Goal: Information Seeking & Learning: Learn about a topic

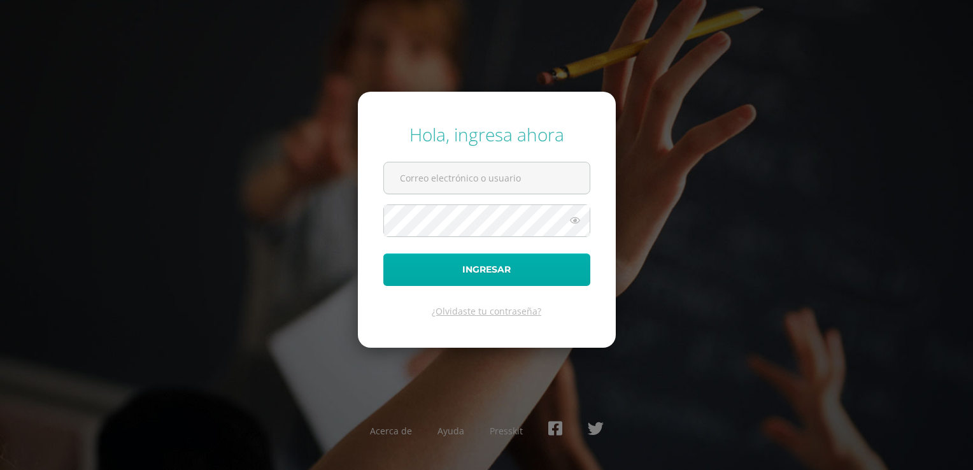
type input "glendagm2000@yahoo.es"
click at [509, 271] on button "Ingresar" at bounding box center [486, 269] width 207 height 32
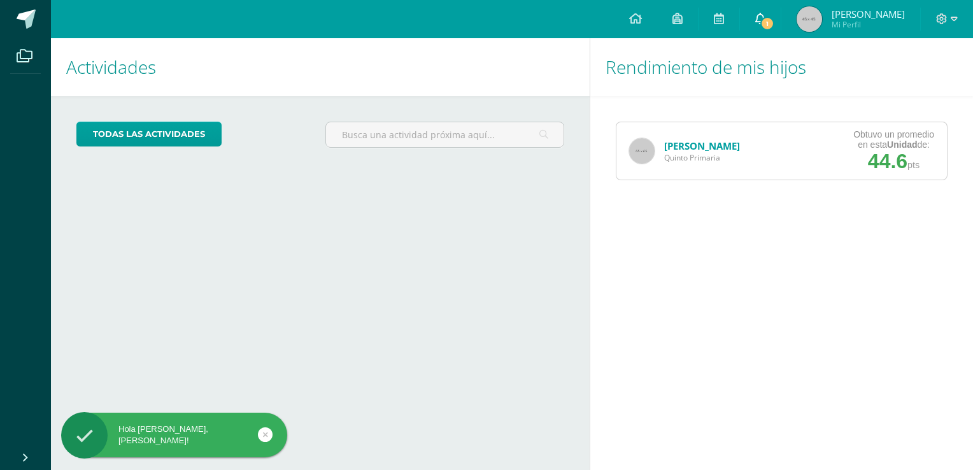
click at [765, 17] on icon at bounding box center [760, 18] width 10 height 11
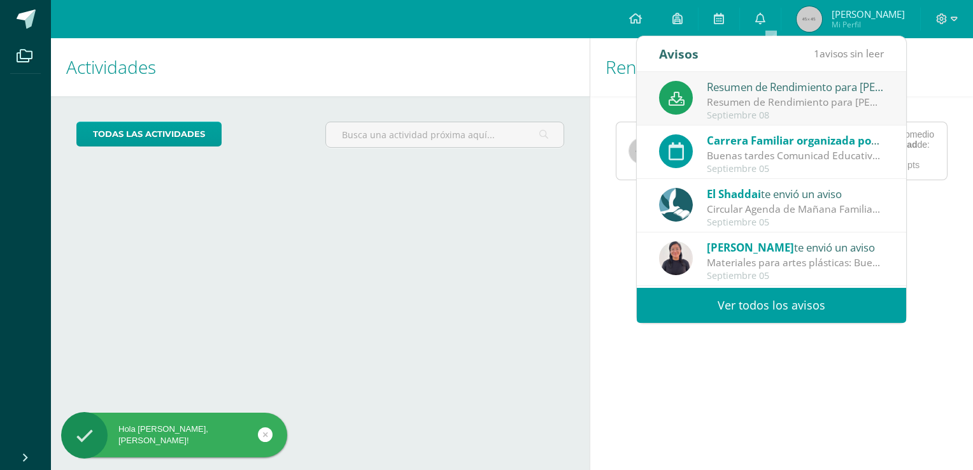
click at [731, 92] on div "Resumen de Rendimiento para Ian Sandoval" at bounding box center [795, 86] width 177 height 17
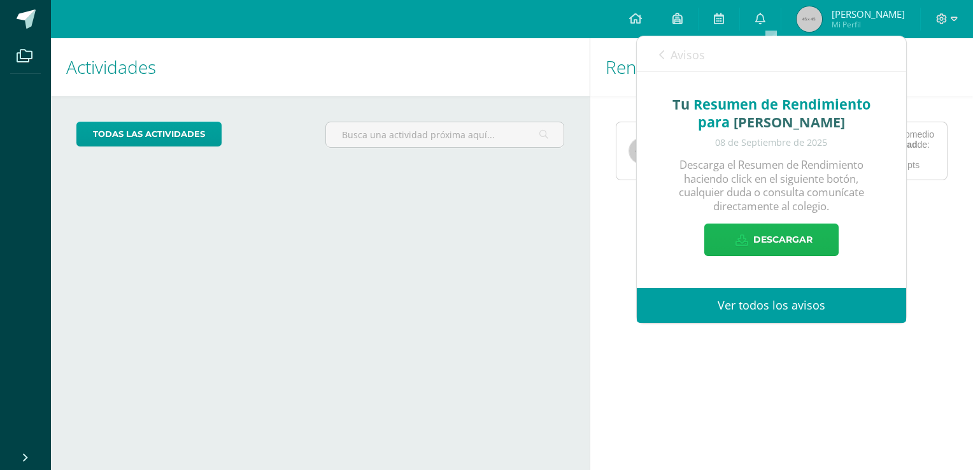
click at [764, 240] on span "Descargar" at bounding box center [782, 239] width 59 height 31
click at [660, 50] on icon at bounding box center [661, 55] width 5 height 10
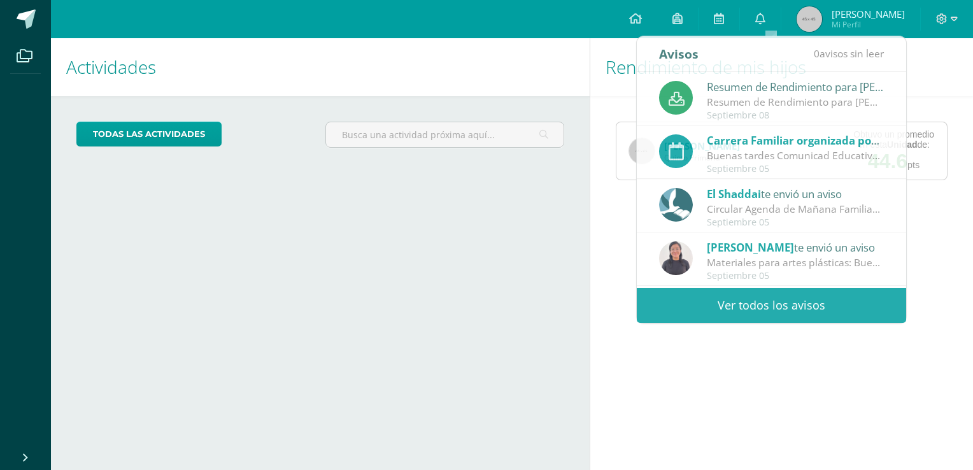
click at [518, 259] on div "Cargando actividades" at bounding box center [320, 264] width 488 height 24
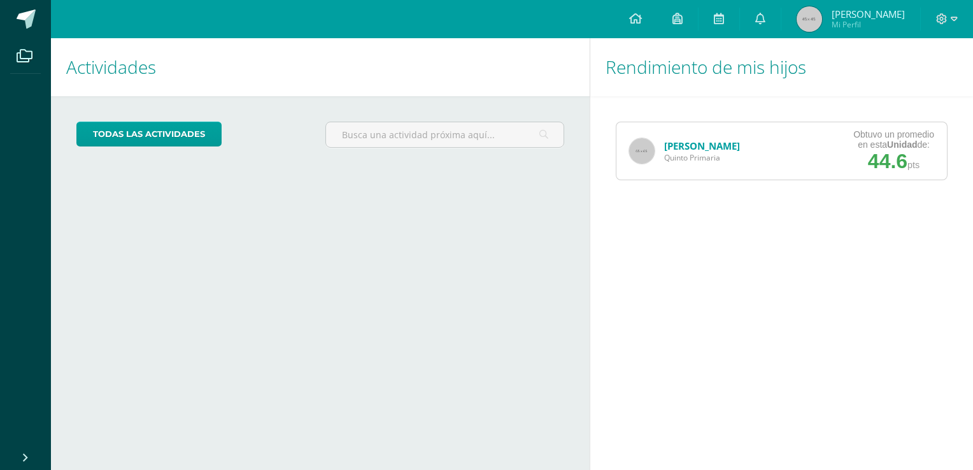
click at [690, 146] on link "Ian Sandoval" at bounding box center [702, 145] width 76 height 13
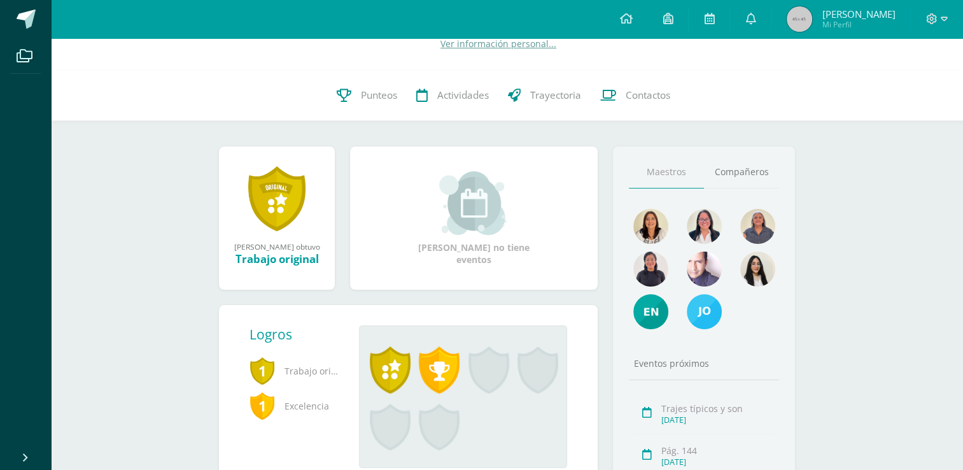
scroll to position [127, 0]
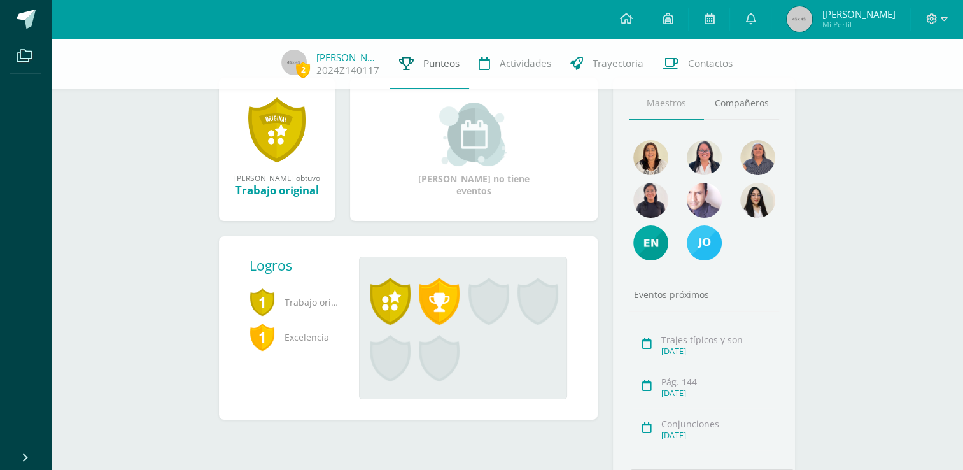
click at [441, 62] on span "Punteos" at bounding box center [441, 63] width 36 height 13
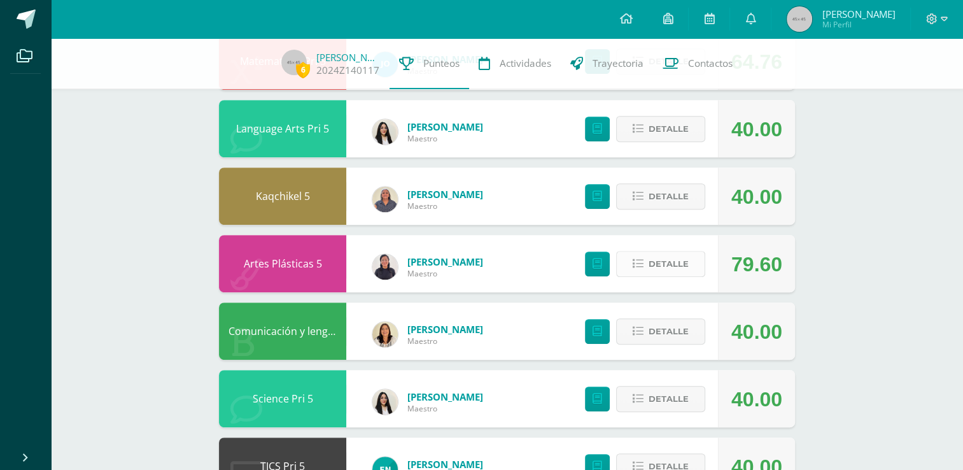
scroll to position [623, 0]
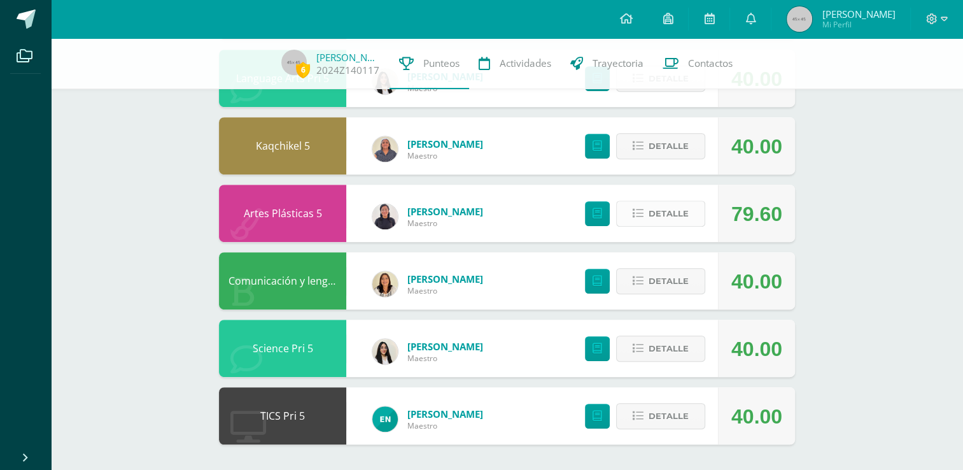
click at [638, 213] on icon at bounding box center [638, 213] width 11 height 11
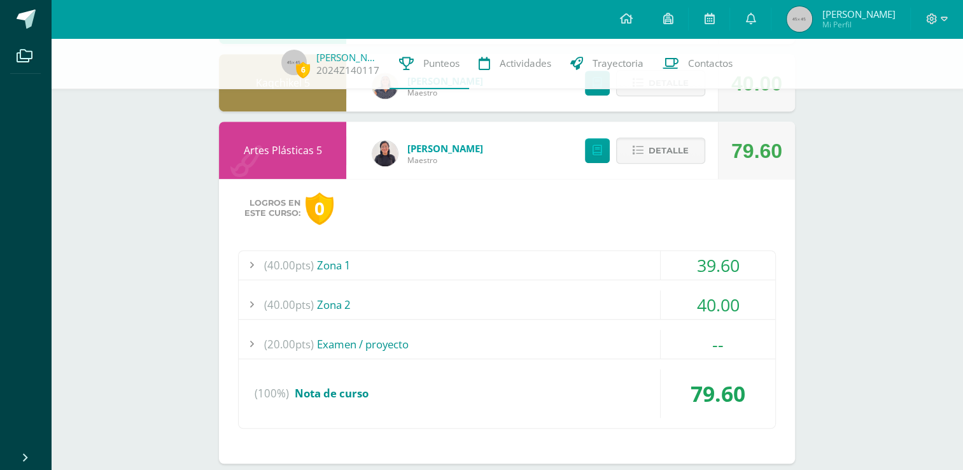
scroll to position [687, 0]
click at [250, 264] on div at bounding box center [251, 264] width 25 height 29
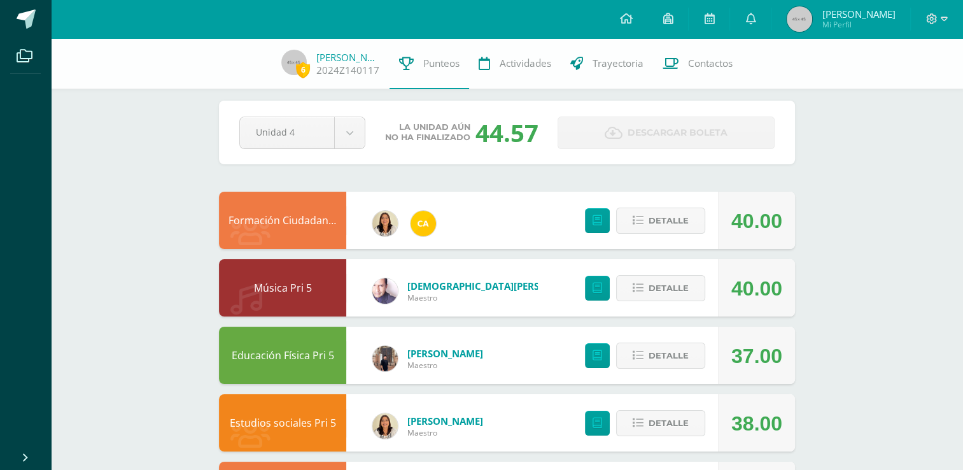
scroll to position [0, 0]
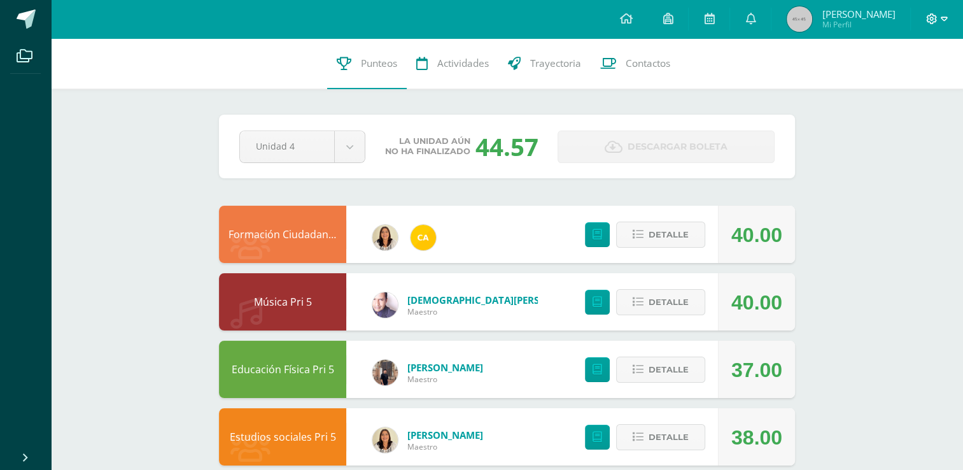
click at [943, 15] on icon at bounding box center [944, 18] width 7 height 11
click at [887, 87] on span "Cerrar sesión" at bounding box center [904, 87] width 57 height 12
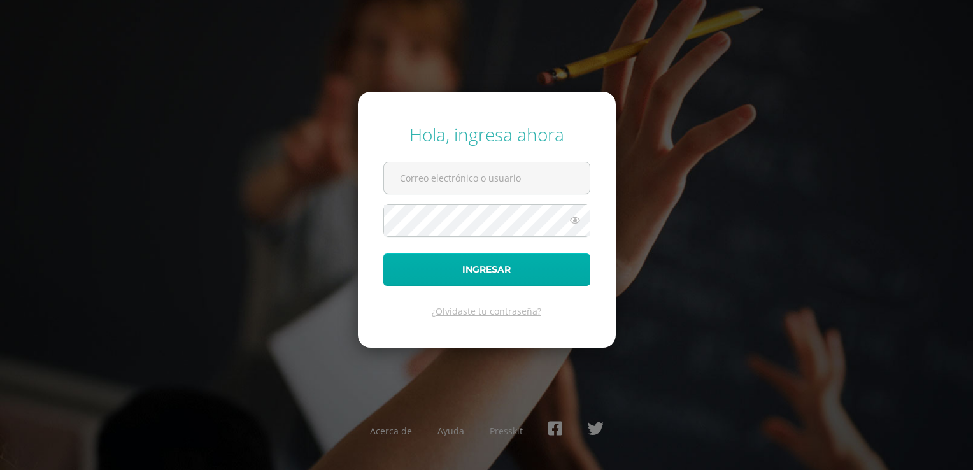
type input "glendagm2000@yahoo.es"
click at [487, 275] on button "Ingresar" at bounding box center [486, 269] width 207 height 32
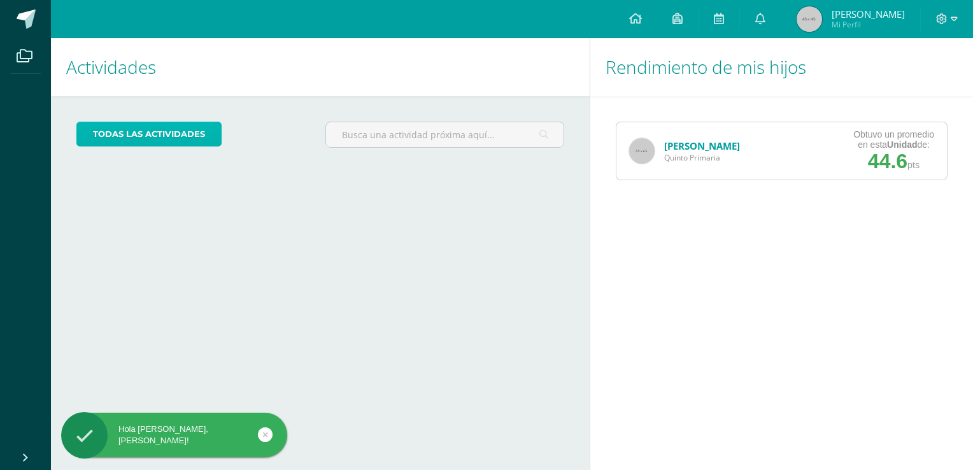
click at [191, 137] on link "todas las Actividades" at bounding box center [148, 134] width 145 height 25
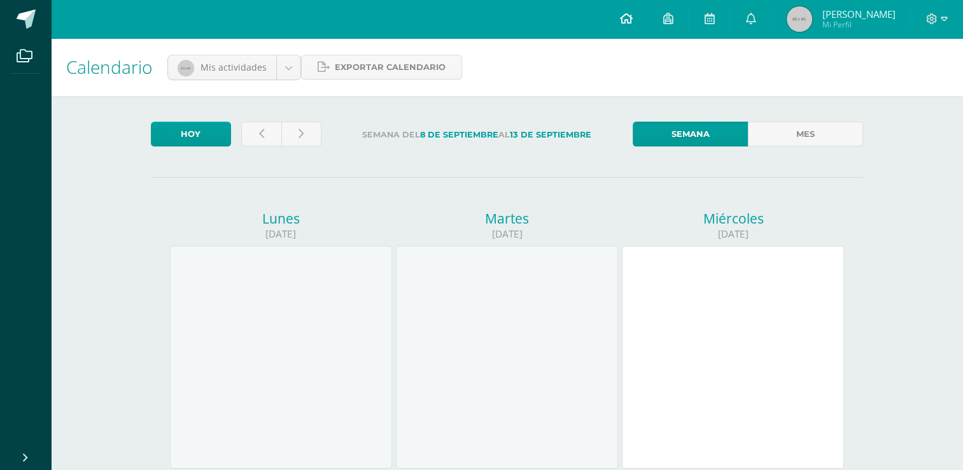
click at [632, 22] on icon at bounding box center [626, 18] width 13 height 11
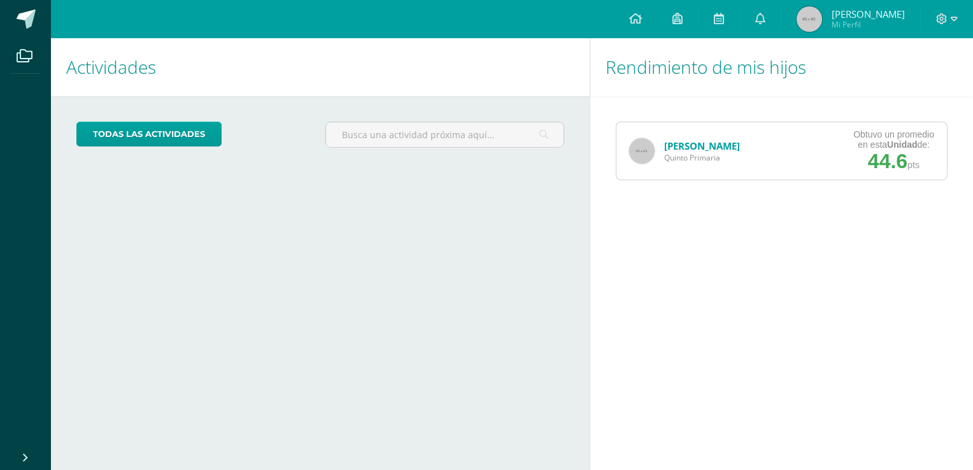
click at [682, 146] on link "[PERSON_NAME]" at bounding box center [702, 145] width 76 height 13
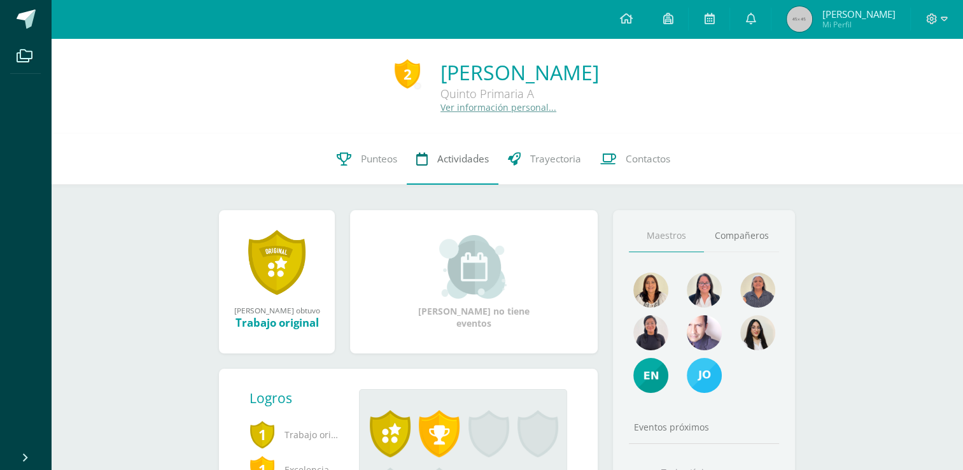
click at [466, 160] on span "Actividades" at bounding box center [463, 158] width 52 height 13
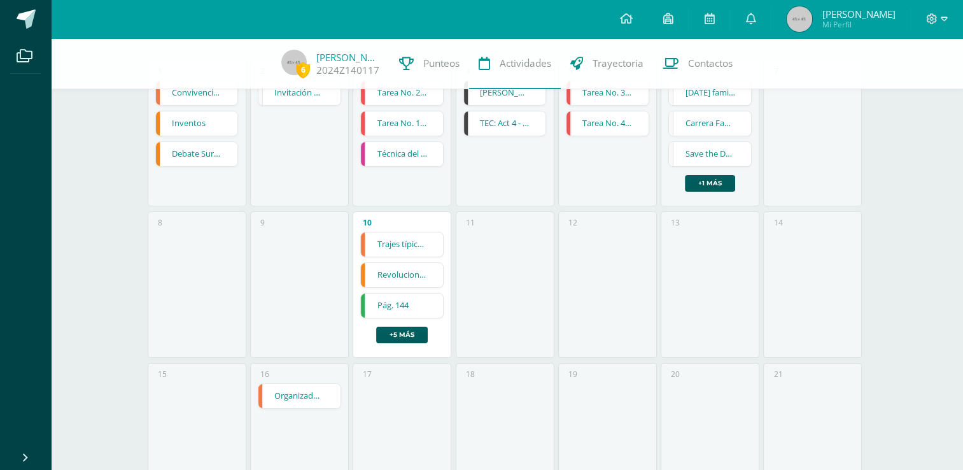
scroll to position [191, 0]
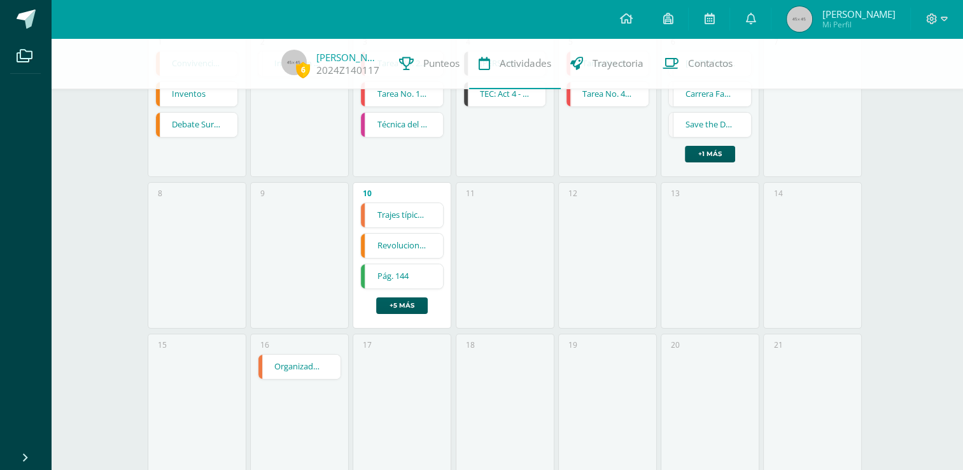
click at [397, 218] on link "Trajes típicos y son" at bounding box center [402, 215] width 82 height 24
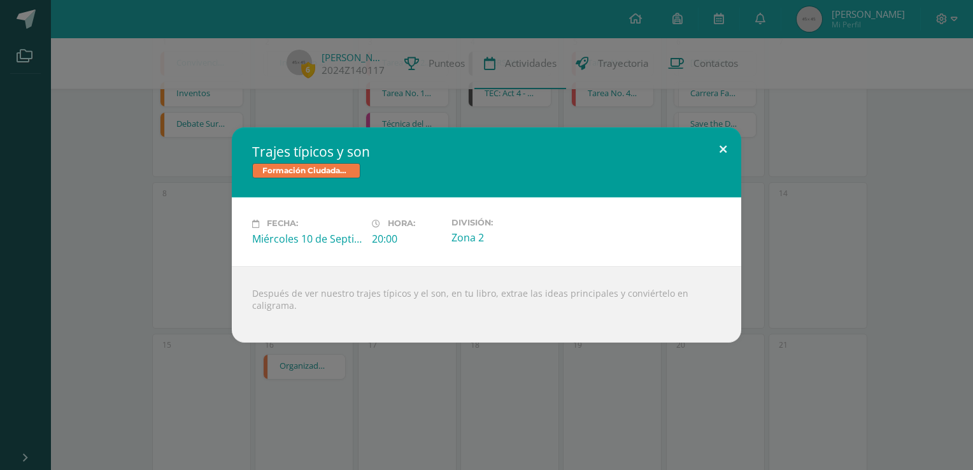
click at [723, 156] on button at bounding box center [723, 148] width 36 height 43
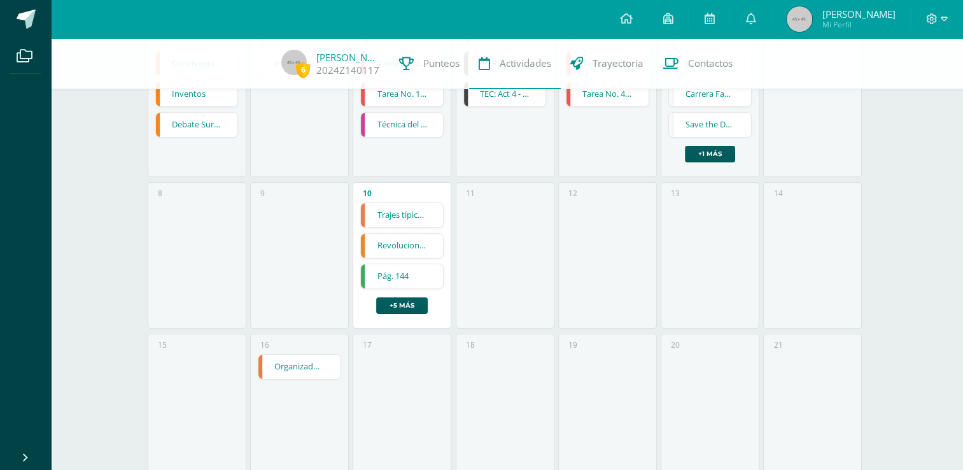
click at [389, 248] on link "Revoluciones" at bounding box center [402, 246] width 82 height 24
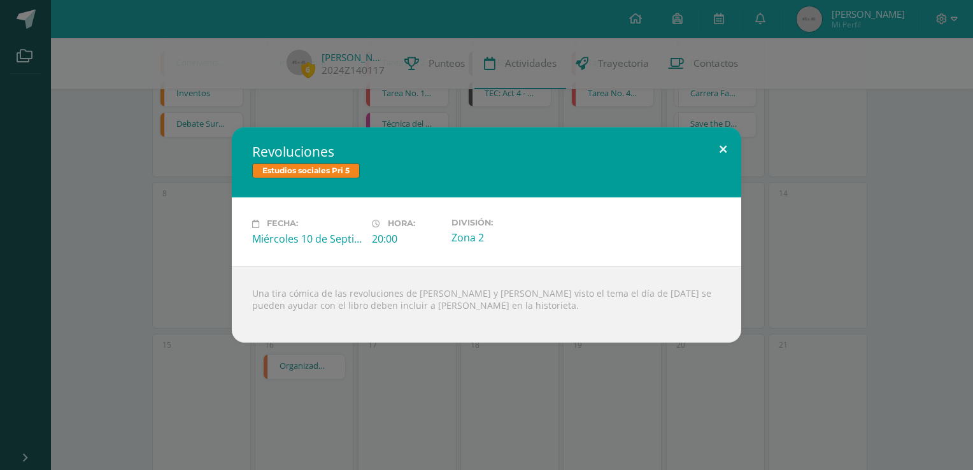
click at [723, 145] on button at bounding box center [723, 148] width 36 height 43
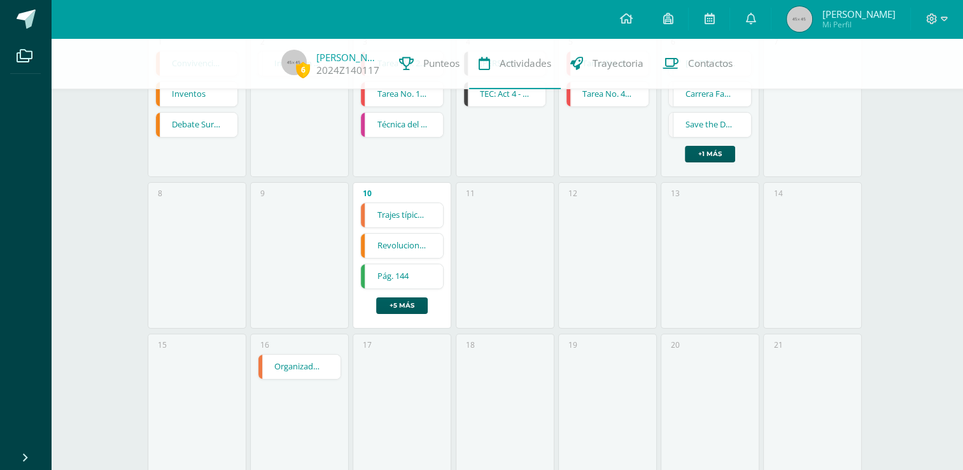
click at [394, 277] on link "Pág. 144" at bounding box center [402, 276] width 82 height 24
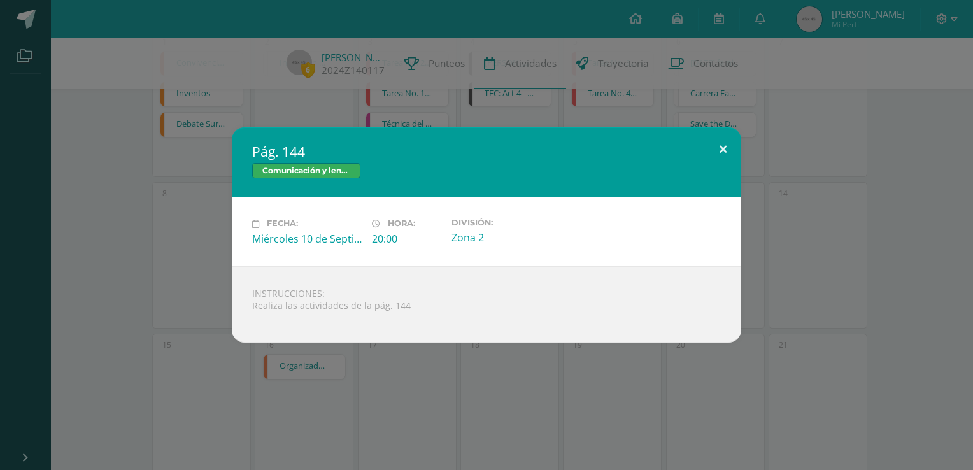
click at [731, 142] on button at bounding box center [723, 148] width 36 height 43
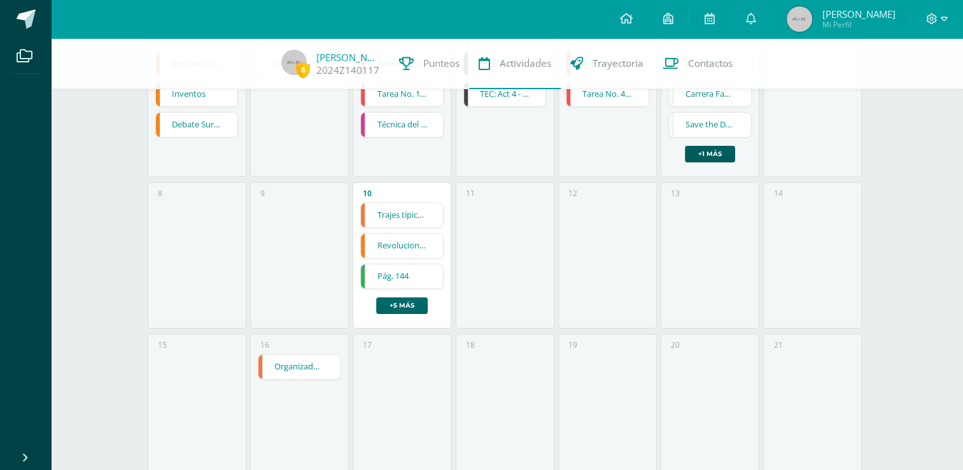
click at [391, 306] on link "+5 más" at bounding box center [402, 305] width 52 height 17
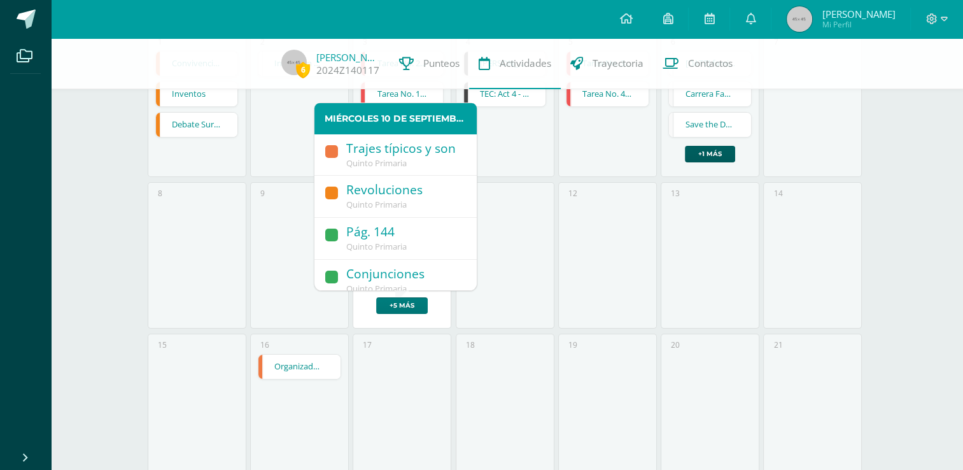
scroll to position [64, 0]
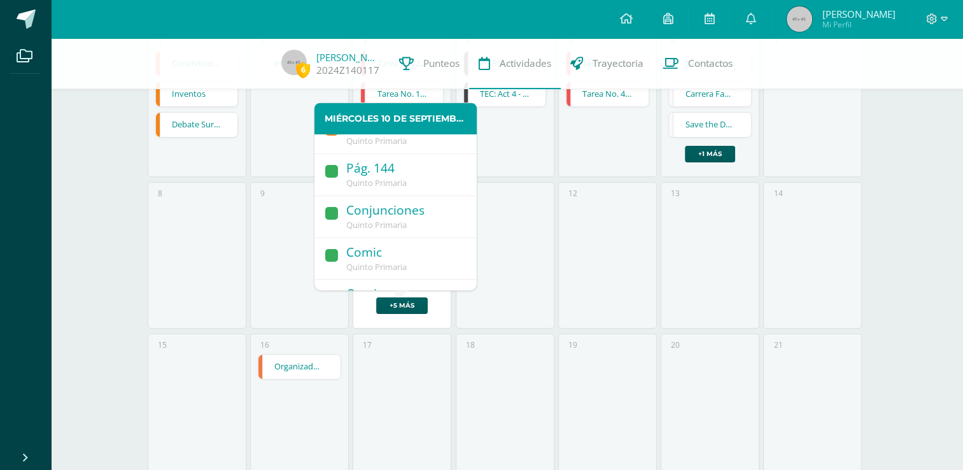
click at [401, 222] on span "Quinto Primaria" at bounding box center [376, 224] width 60 height 11
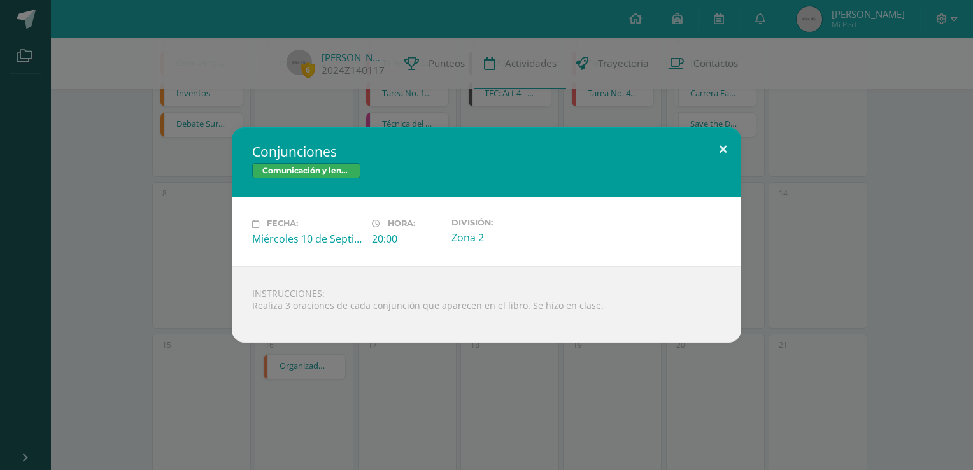
click at [728, 144] on button at bounding box center [723, 148] width 36 height 43
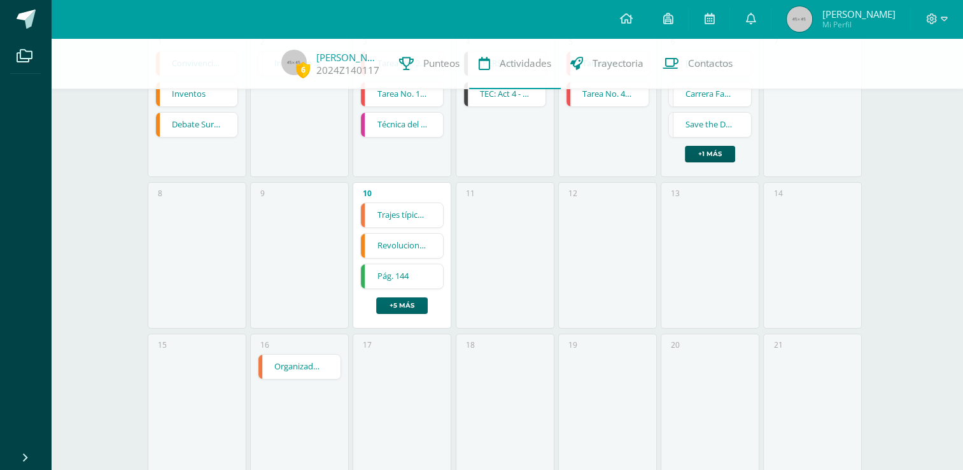
click at [397, 304] on link "+5 más" at bounding box center [402, 305] width 52 height 17
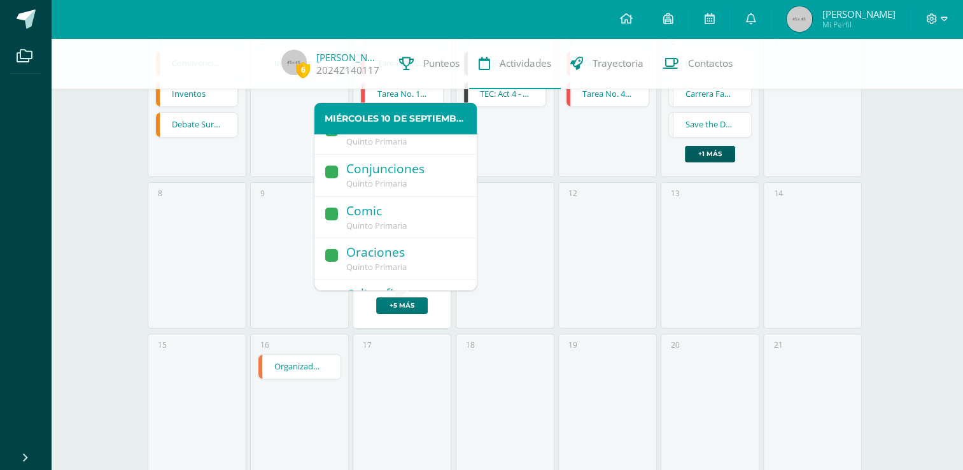
scroll to position [127, 0]
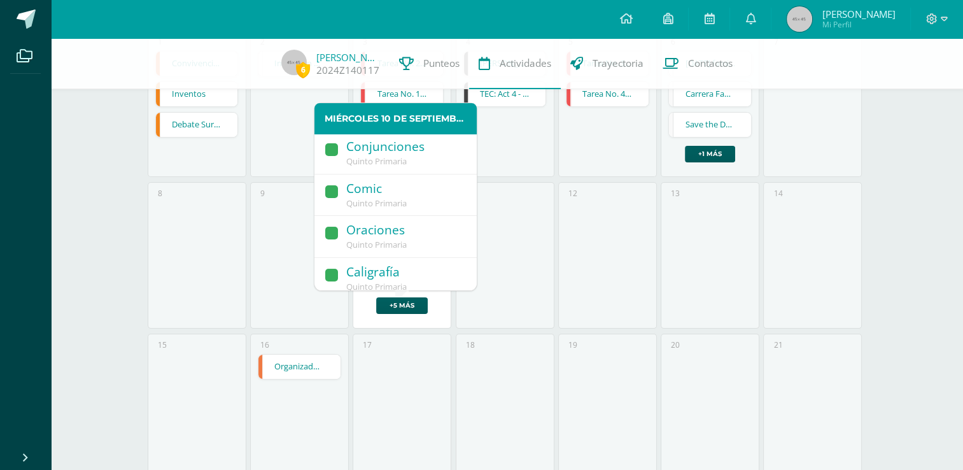
click at [380, 194] on div "Comic" at bounding box center [405, 189] width 118 height 17
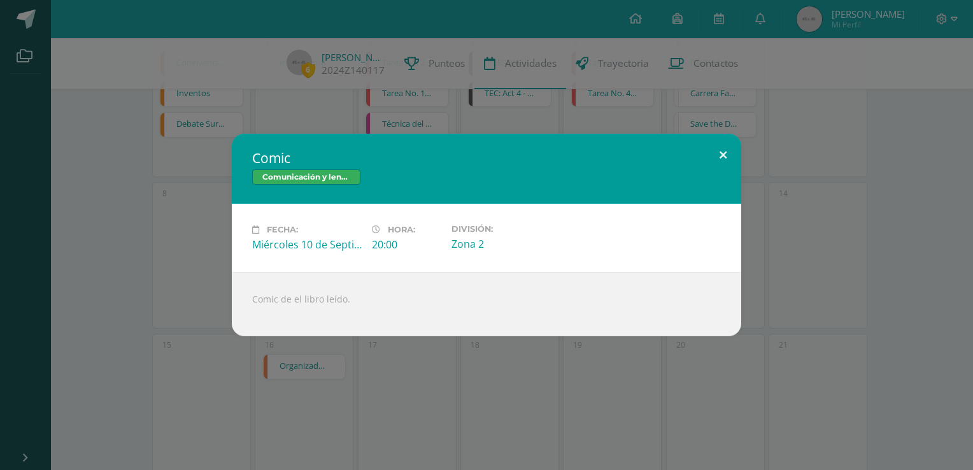
click at [721, 153] on button at bounding box center [723, 155] width 36 height 43
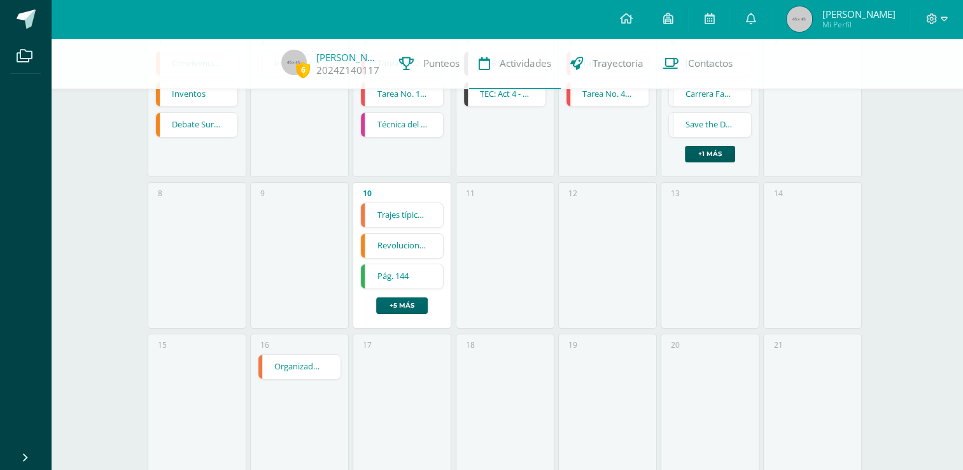
click at [395, 297] on link "+5 más" at bounding box center [402, 305] width 52 height 17
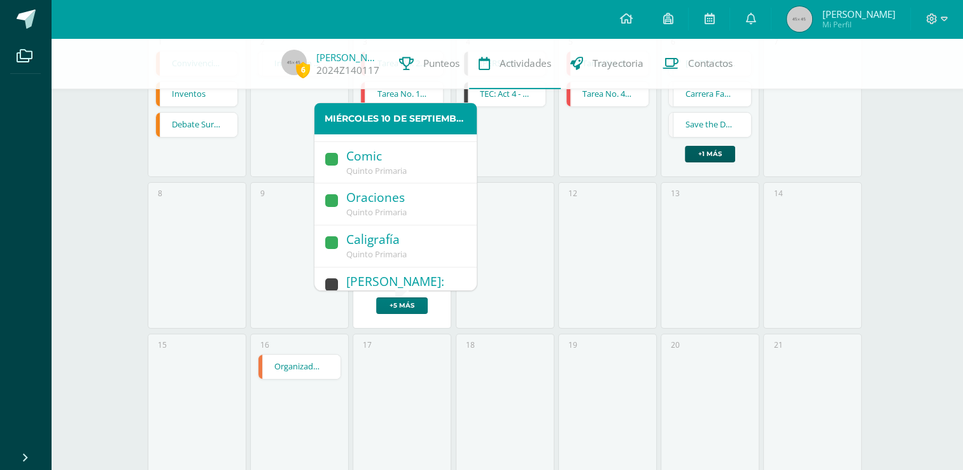
scroll to position [191, 0]
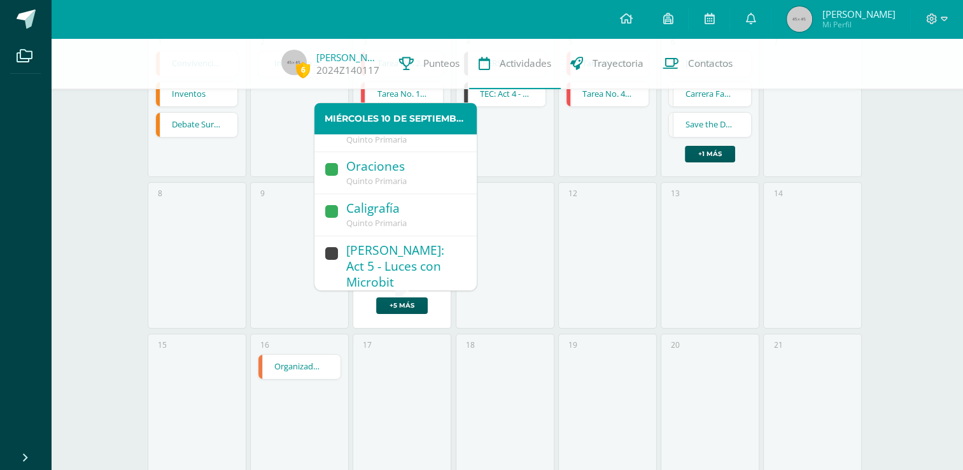
click at [376, 214] on link "Caligrafía Quinto Primaria" at bounding box center [396, 215] width 162 height 42
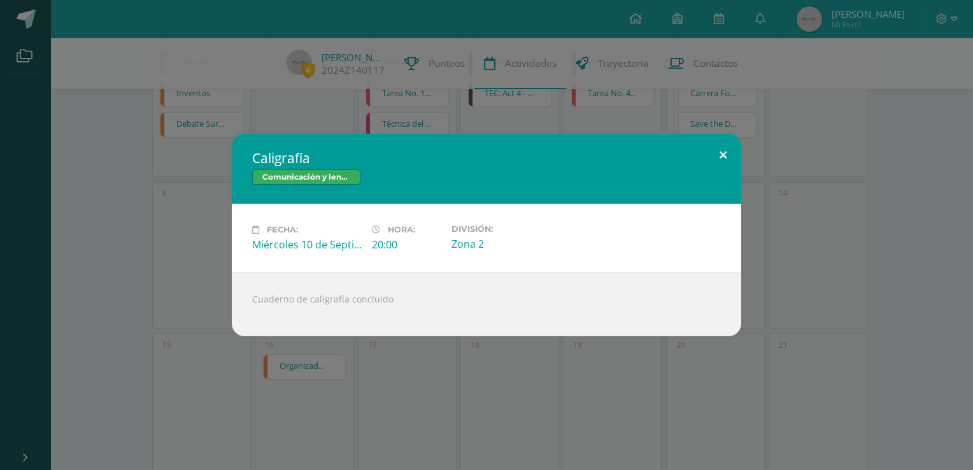
click at [720, 154] on button at bounding box center [723, 155] width 36 height 43
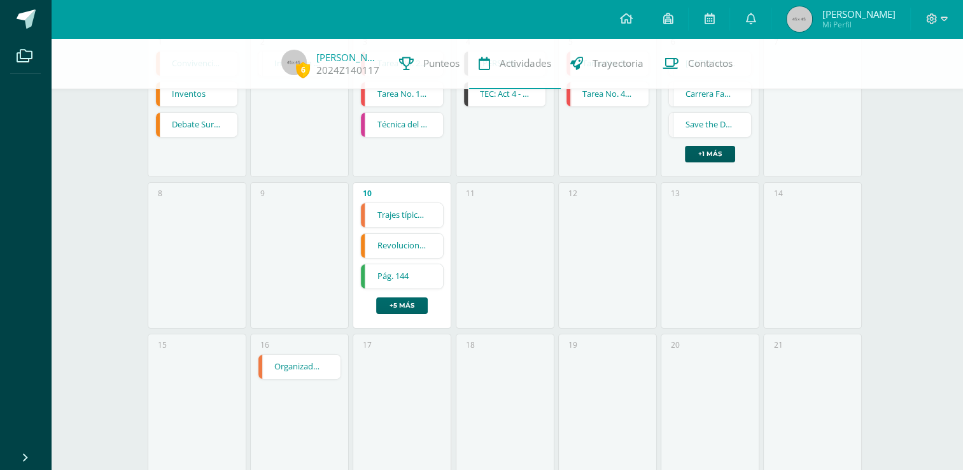
click at [404, 306] on link "+5 más" at bounding box center [402, 305] width 52 height 17
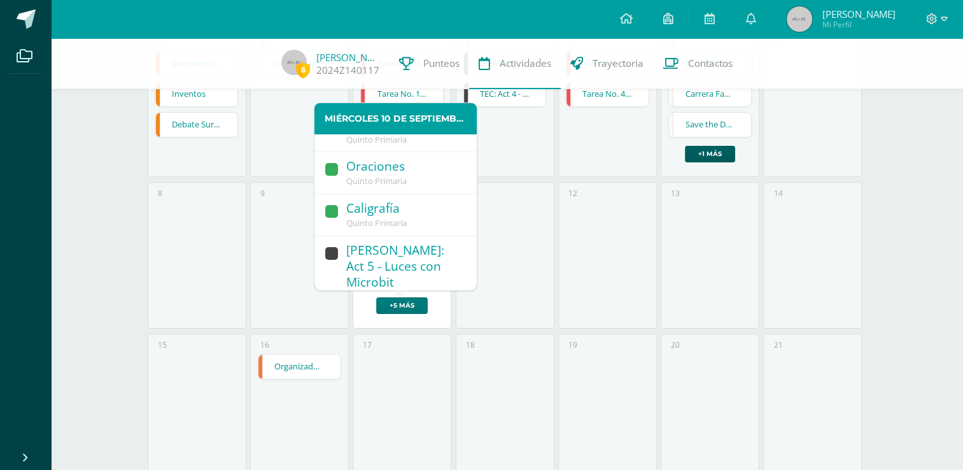
scroll to position [192, 0]
click at [404, 261] on div "ROB: Act 5 - Luces con Microbit" at bounding box center [405, 265] width 118 height 49
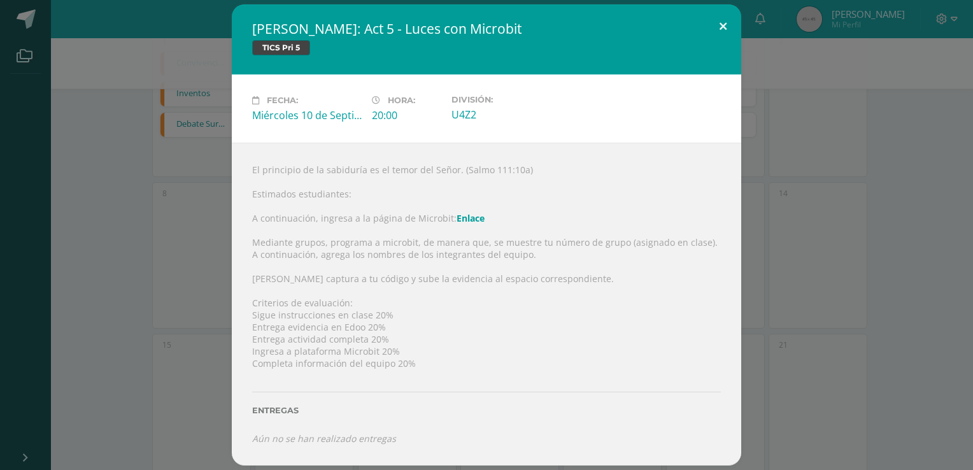
click at [725, 22] on button at bounding box center [723, 25] width 36 height 43
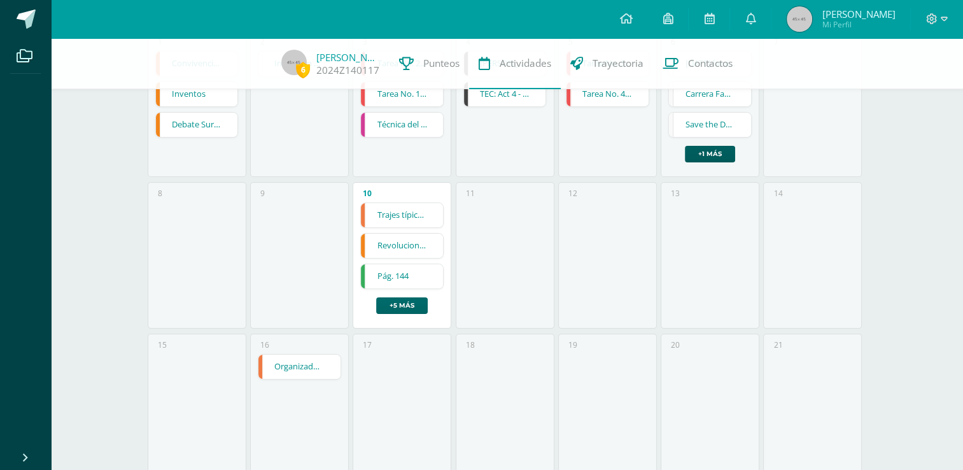
click at [395, 305] on link "+5 más" at bounding box center [402, 305] width 52 height 17
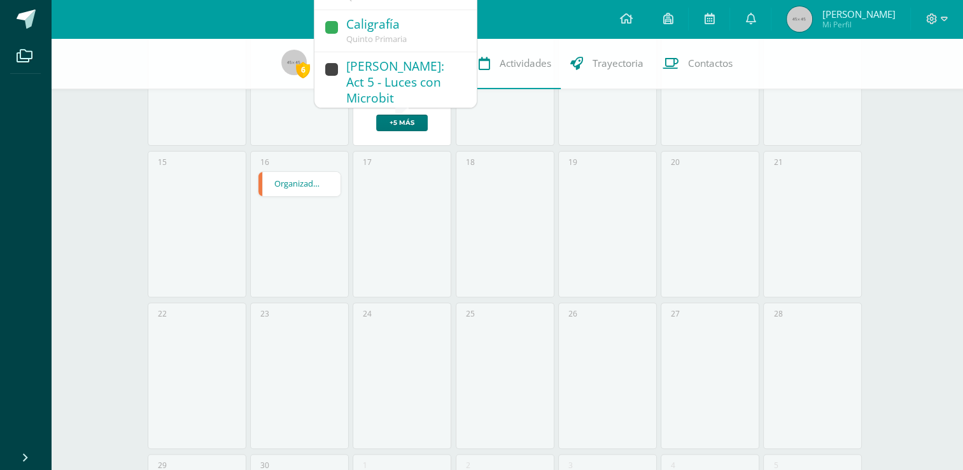
scroll to position [255, 0]
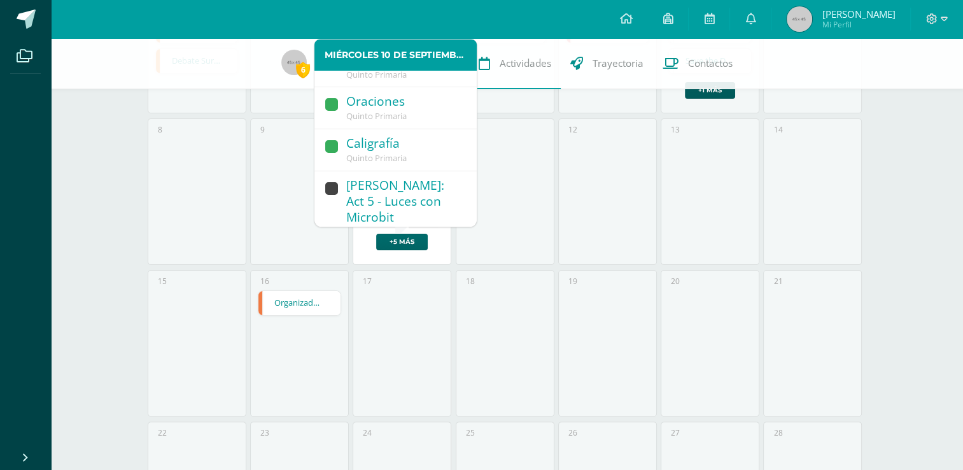
click at [408, 242] on link "+5 más" at bounding box center [402, 242] width 52 height 17
click at [392, 156] on span "Quinto Primaria" at bounding box center [376, 157] width 60 height 11
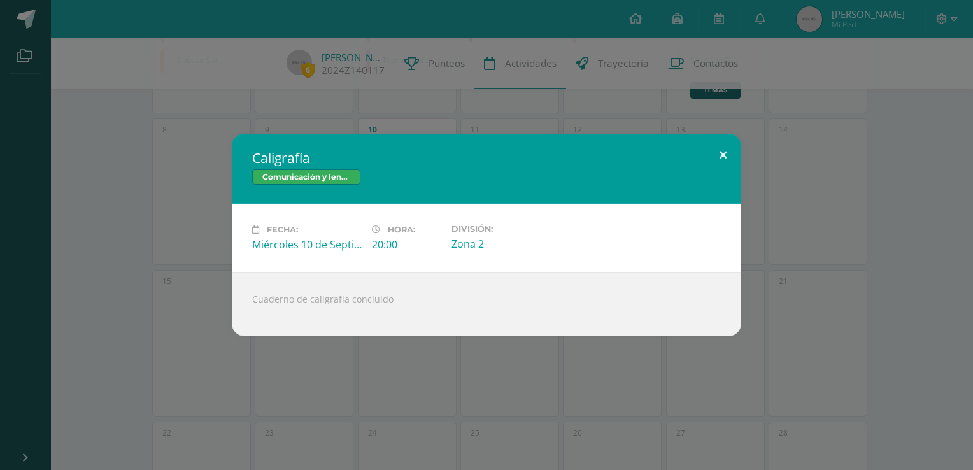
click at [726, 153] on button at bounding box center [723, 155] width 36 height 43
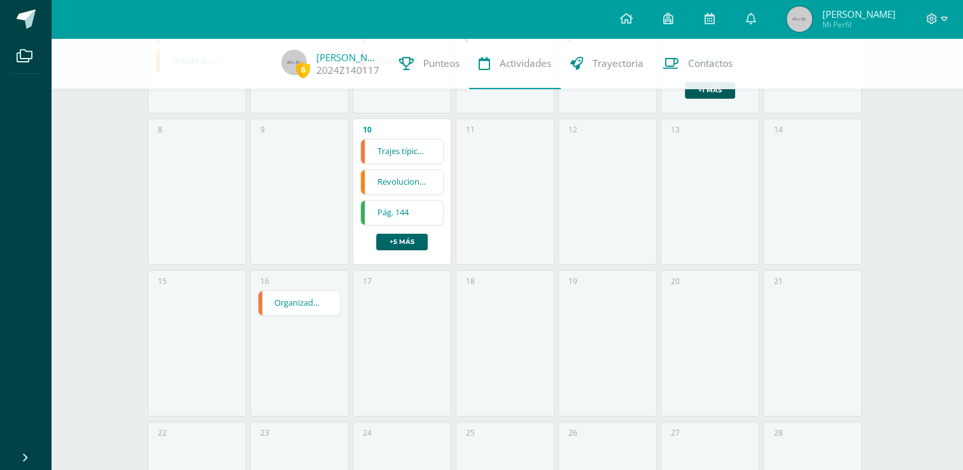
click at [415, 243] on link "+5 más" at bounding box center [402, 242] width 52 height 17
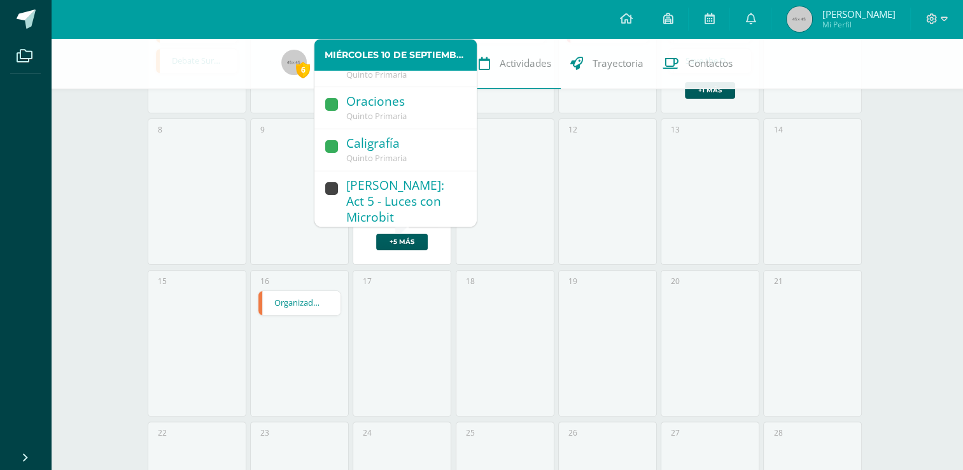
click at [400, 107] on div "Oraciones" at bounding box center [405, 102] width 118 height 17
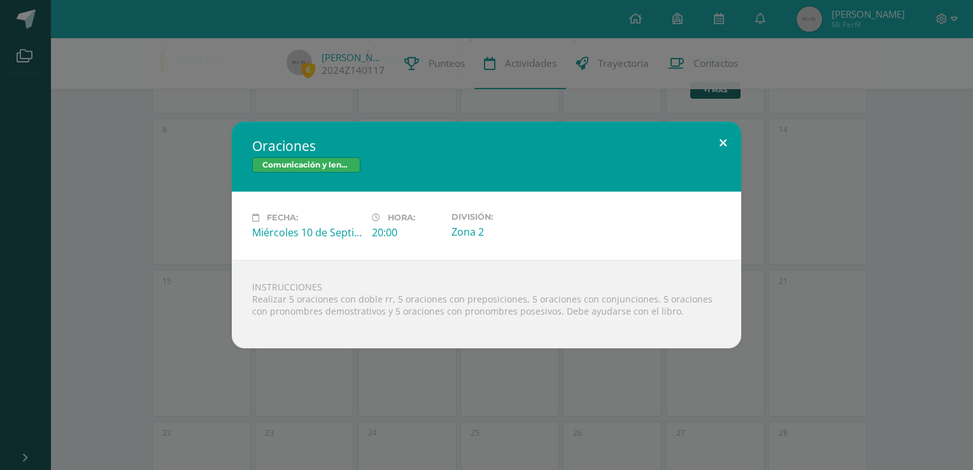
click at [723, 137] on button at bounding box center [723, 143] width 36 height 43
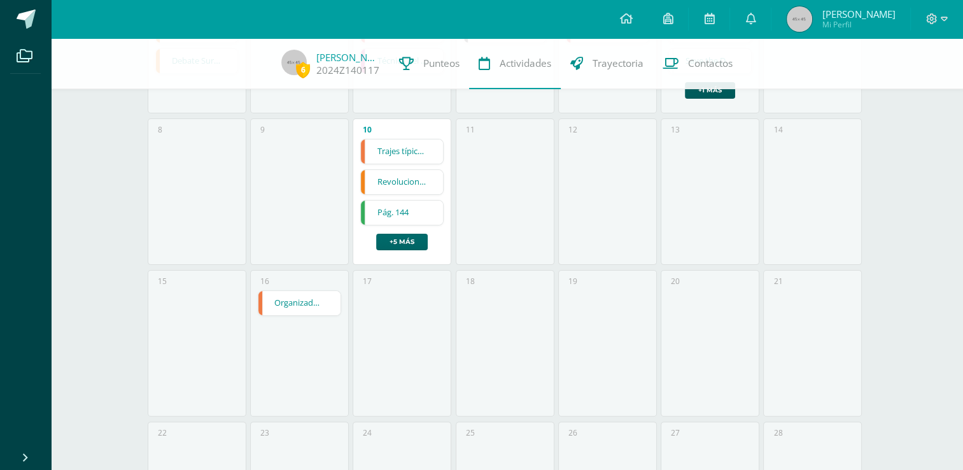
click at [399, 241] on link "+5 más" at bounding box center [402, 242] width 52 height 17
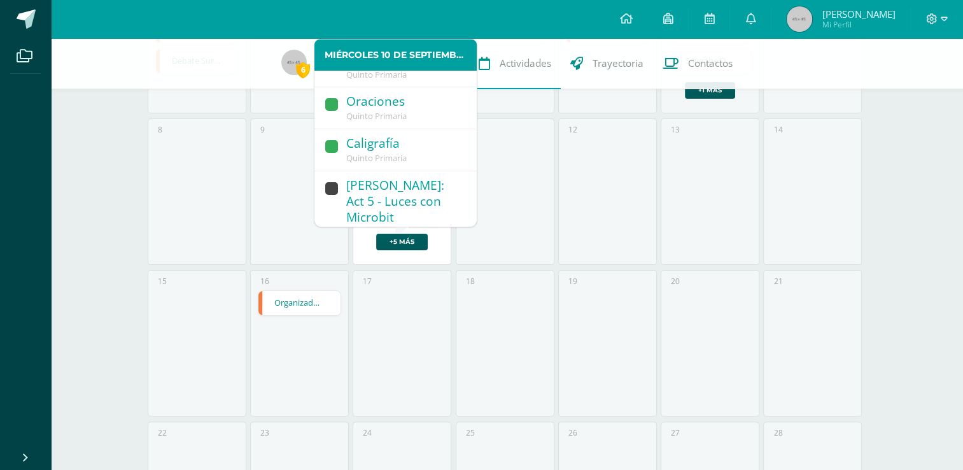
click at [425, 111] on div "Quinto Primaria" at bounding box center [405, 116] width 118 height 11
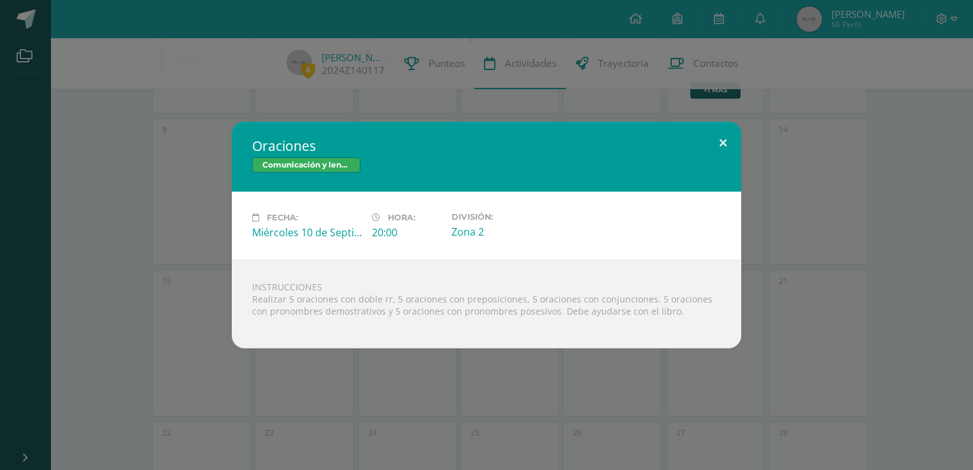
click at [725, 141] on button at bounding box center [723, 143] width 36 height 43
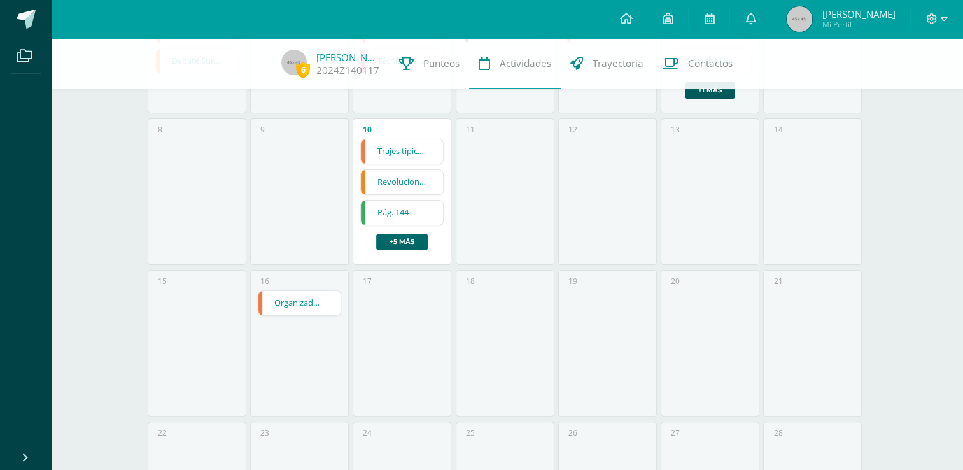
click at [408, 234] on link "+5 más" at bounding box center [402, 242] width 52 height 17
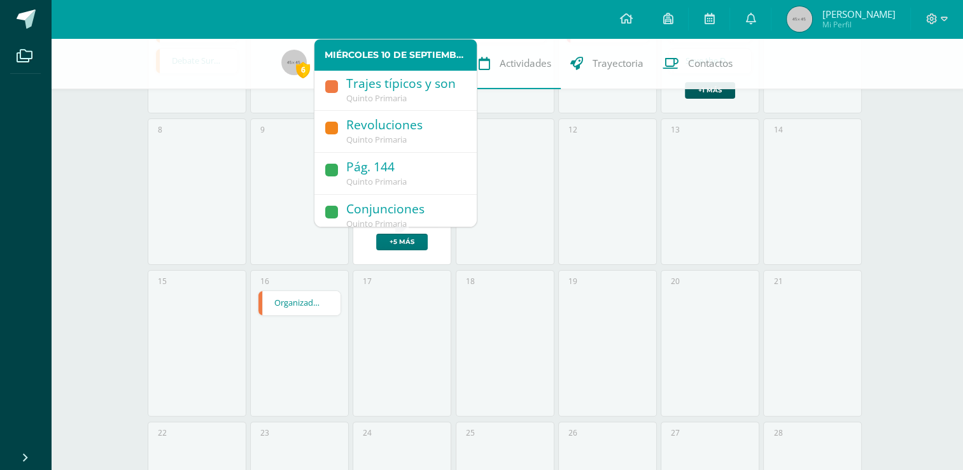
scroll to position [0, 0]
click at [401, 134] on div "Revoluciones" at bounding box center [405, 126] width 118 height 17
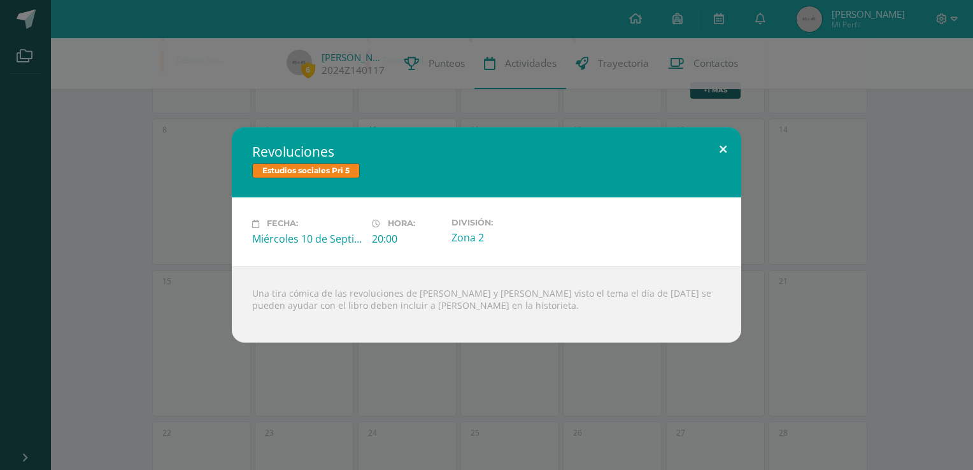
click at [723, 146] on button at bounding box center [723, 148] width 36 height 43
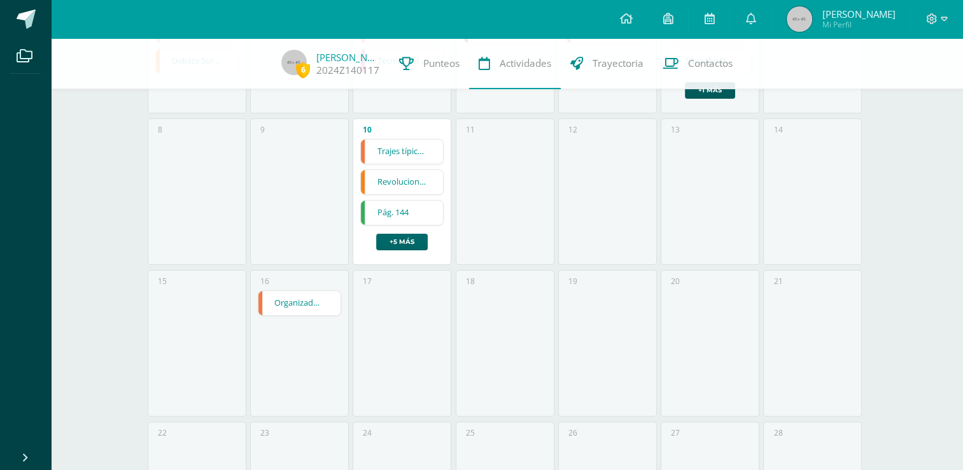
click at [400, 242] on link "+5 más" at bounding box center [402, 242] width 52 height 17
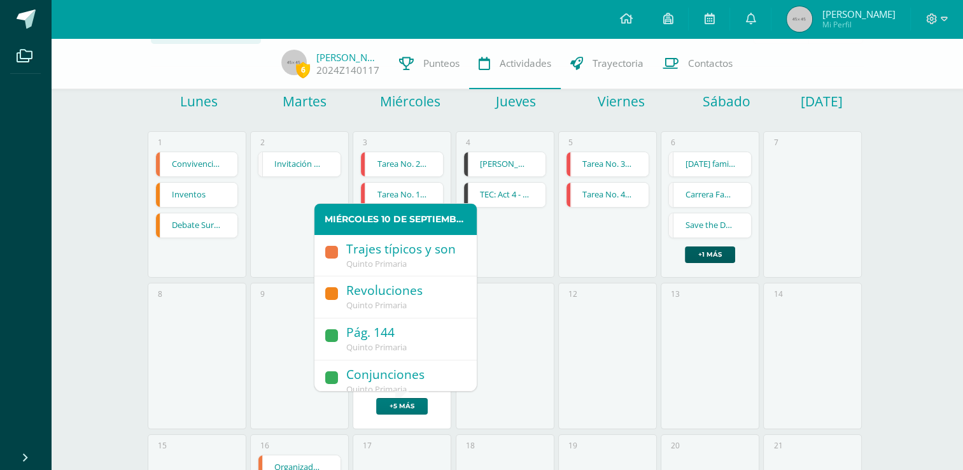
scroll to position [64, 0]
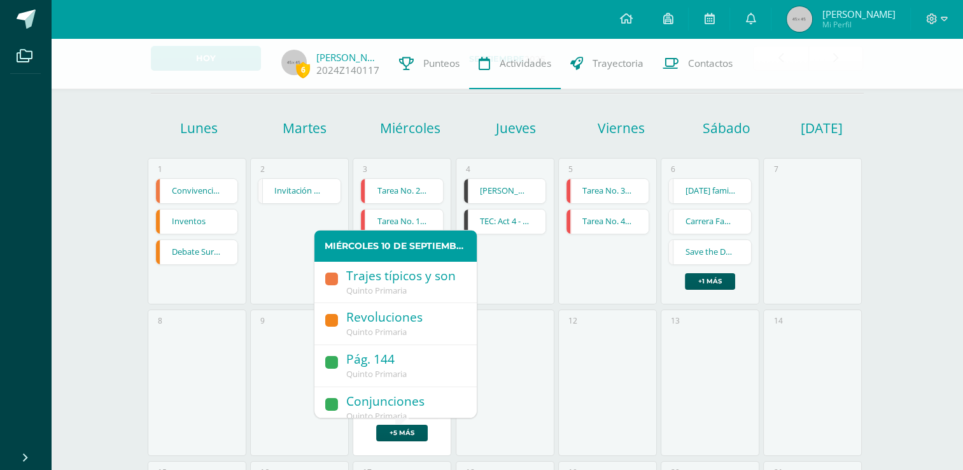
click at [399, 288] on span "Quinto Primaria" at bounding box center [376, 290] width 60 height 11
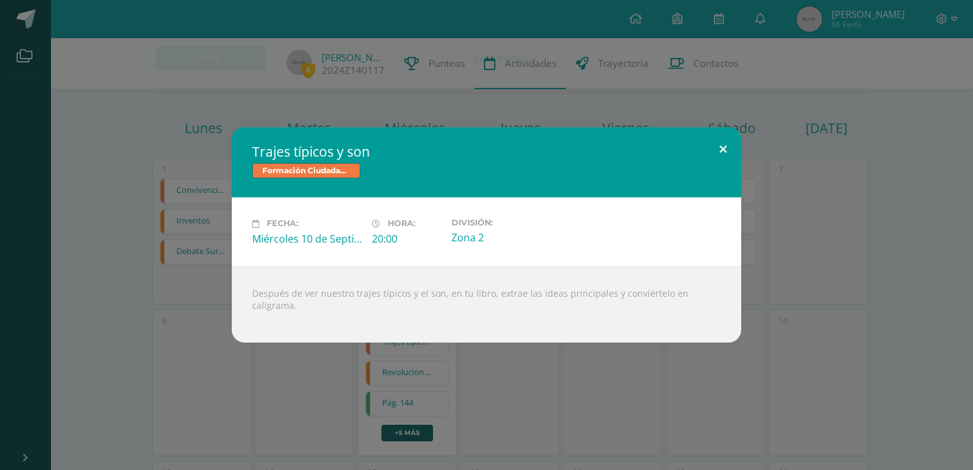
click at [724, 152] on button at bounding box center [723, 148] width 36 height 43
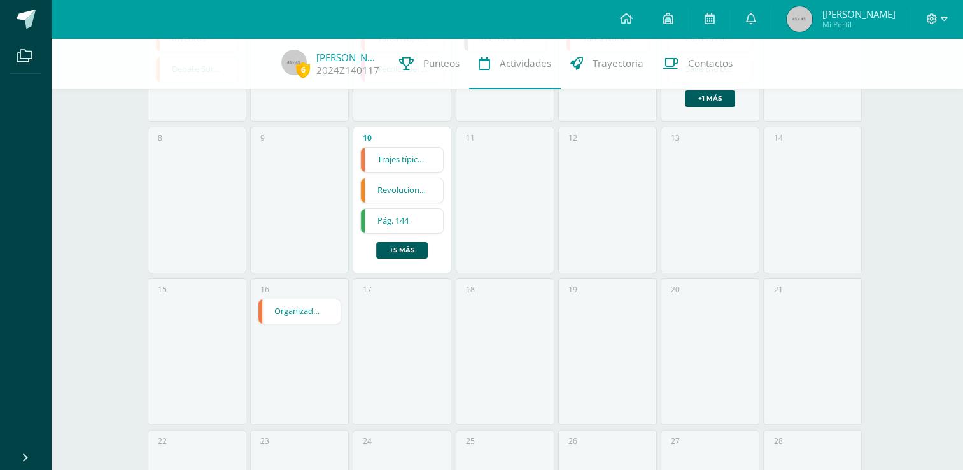
scroll to position [255, 0]
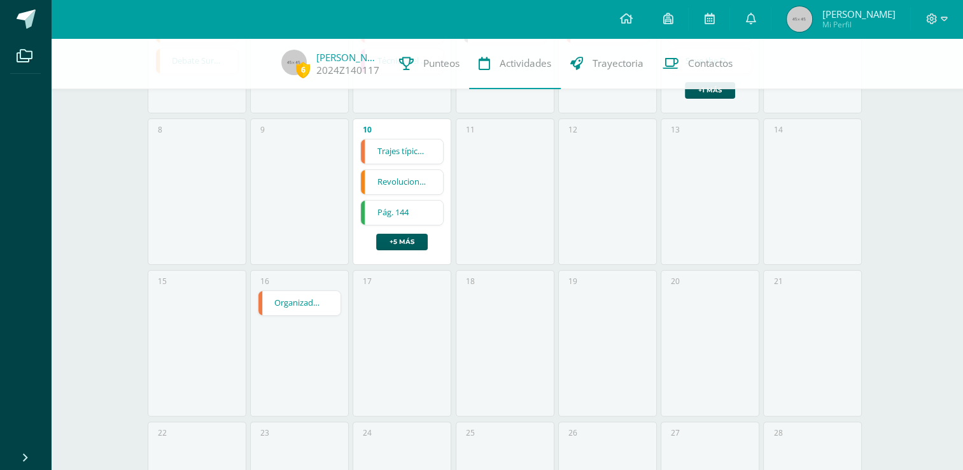
click at [300, 306] on link "Organizador gráfico del DPI" at bounding box center [300, 303] width 82 height 24
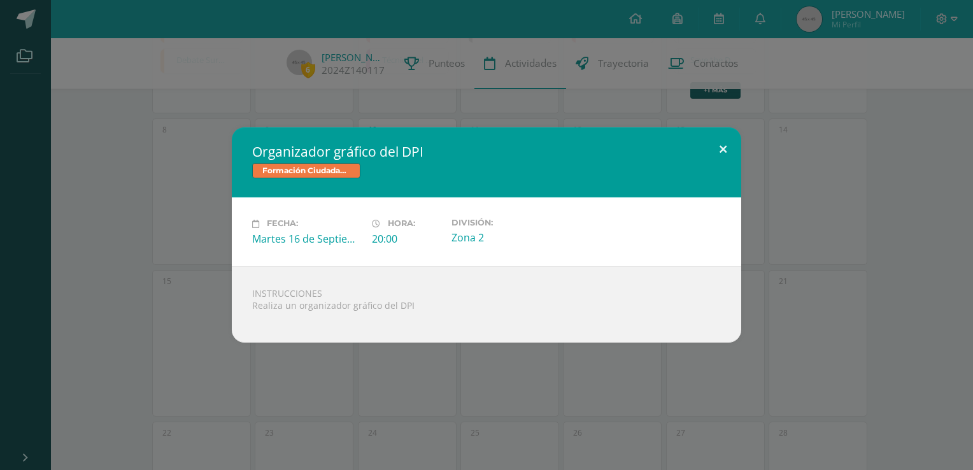
click at [721, 146] on button at bounding box center [723, 148] width 36 height 43
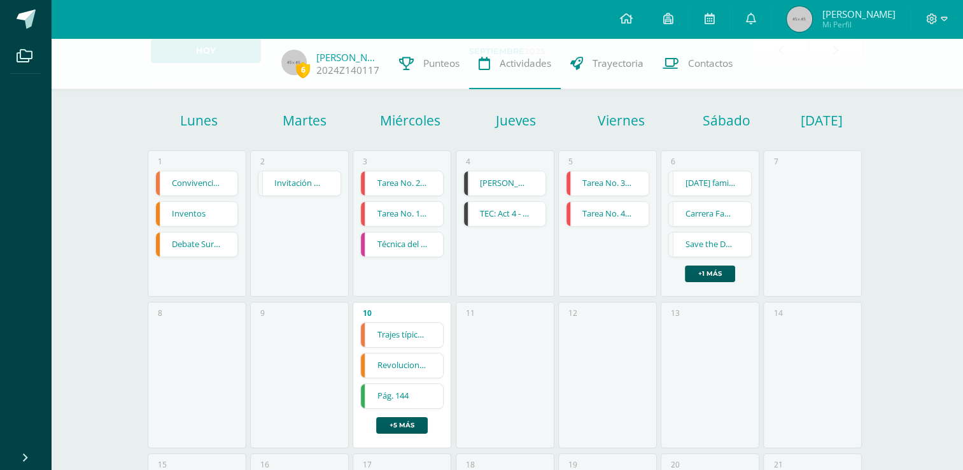
scroll to position [0, 0]
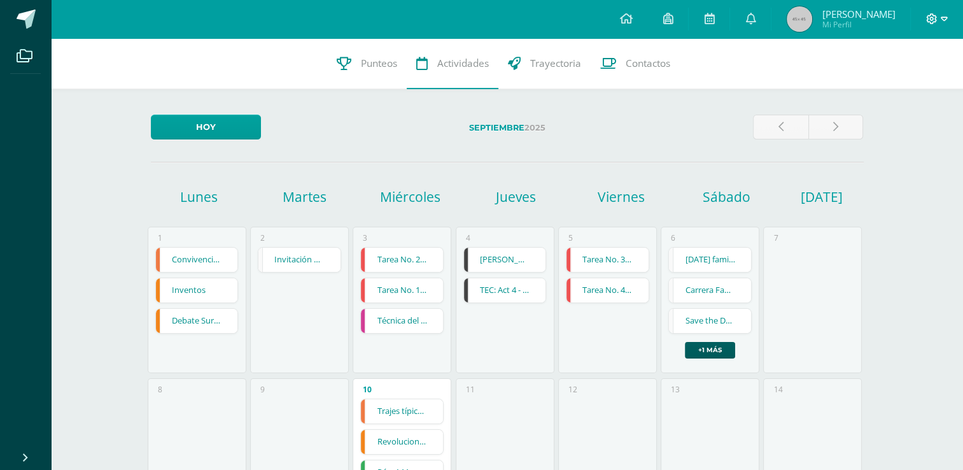
click at [943, 16] on icon at bounding box center [944, 18] width 7 height 11
click at [885, 86] on span "Cerrar sesión" at bounding box center [904, 86] width 57 height 12
